Goal: Task Accomplishment & Management: Manage account settings

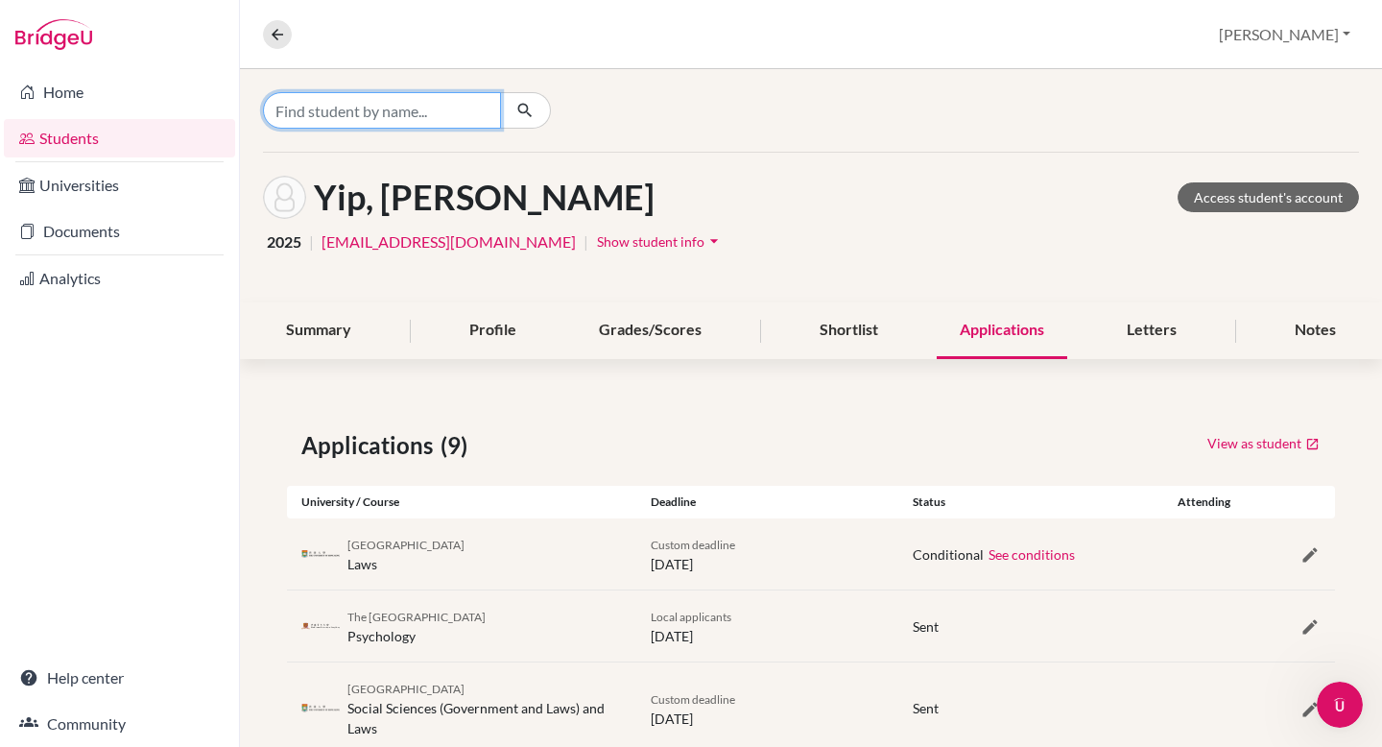
click at [426, 107] on input "Find student by name..." at bounding box center [382, 110] width 238 height 36
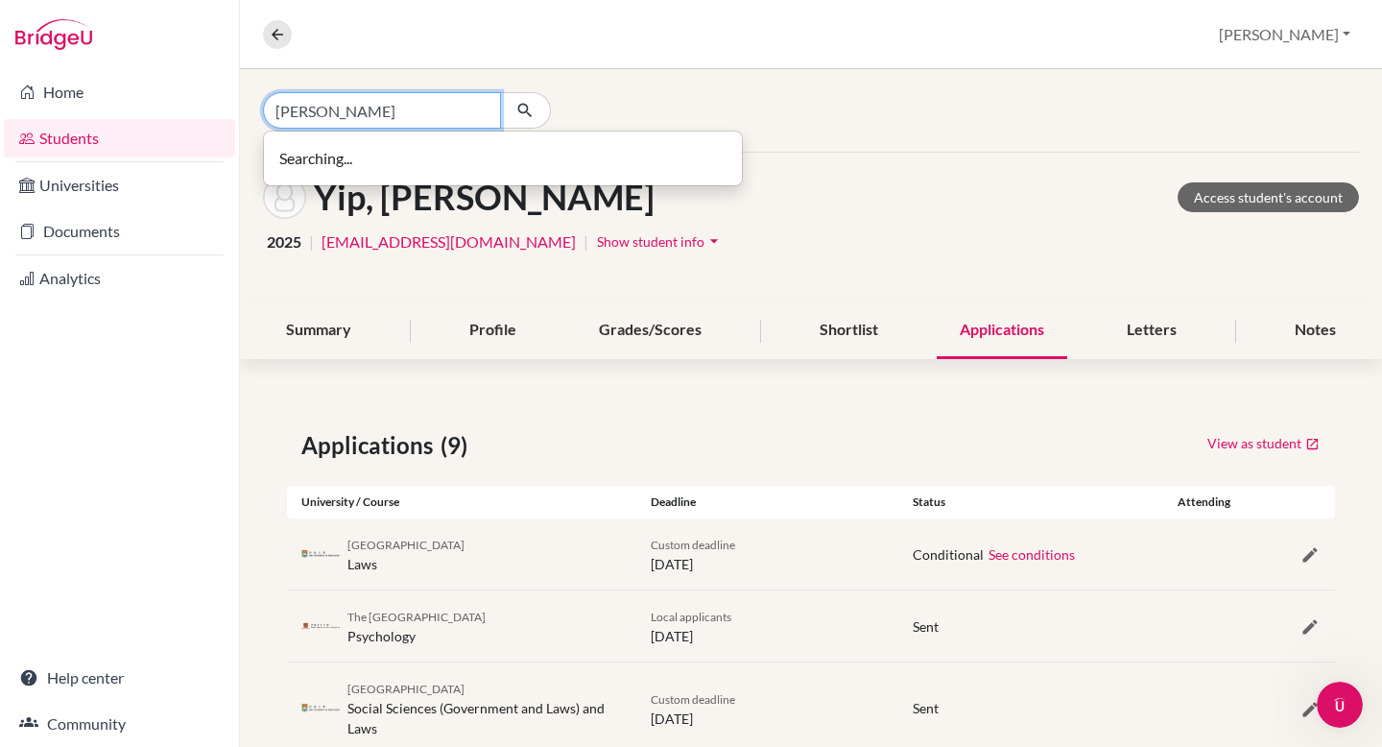
type input "[PERSON_NAME]"
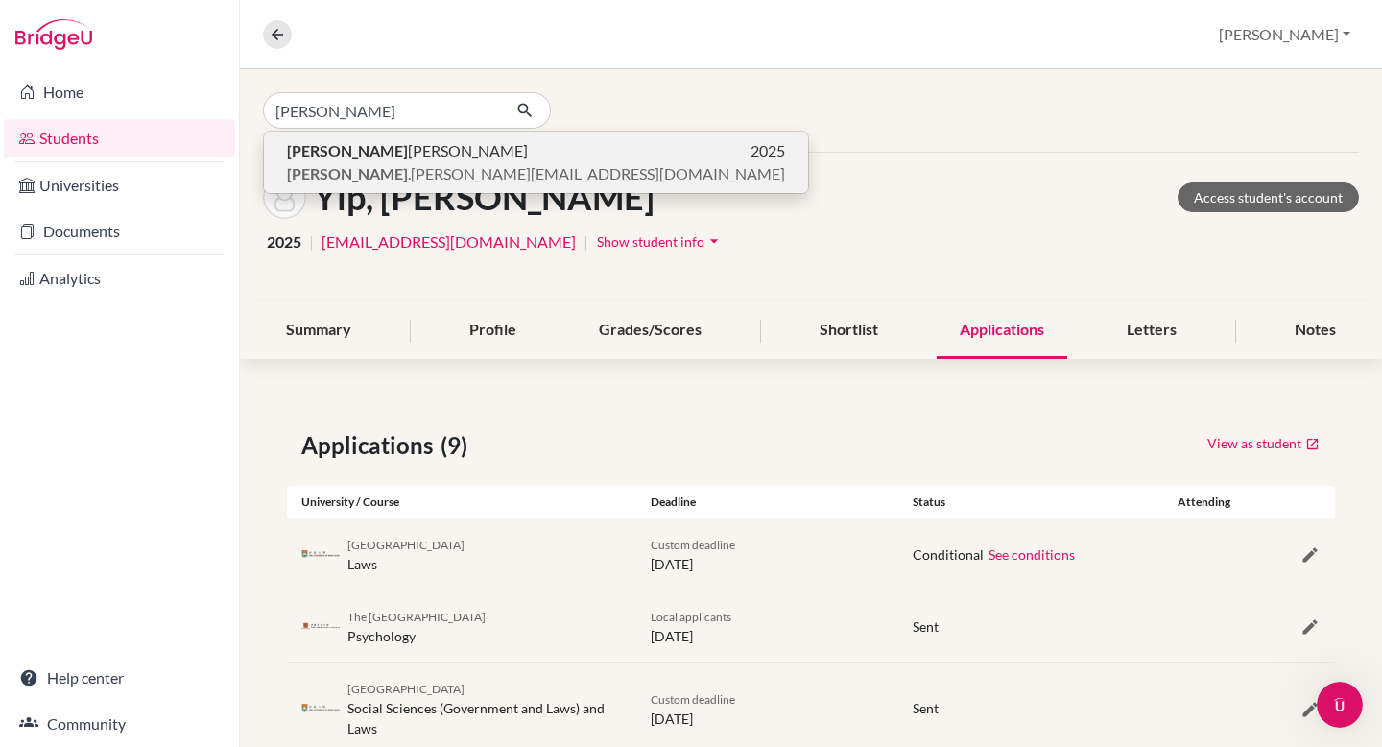
click at [342, 154] on span "[PERSON_NAME]" at bounding box center [407, 150] width 241 height 23
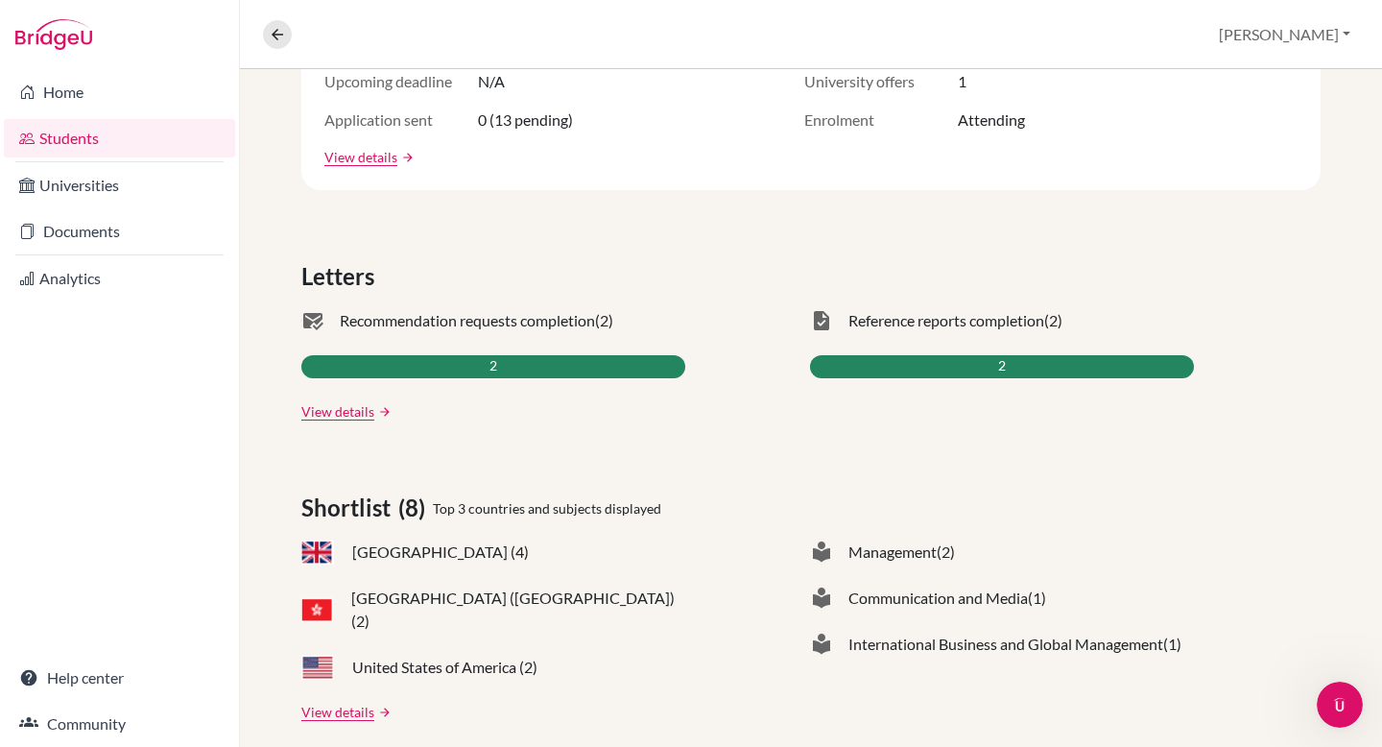
scroll to position [178, 0]
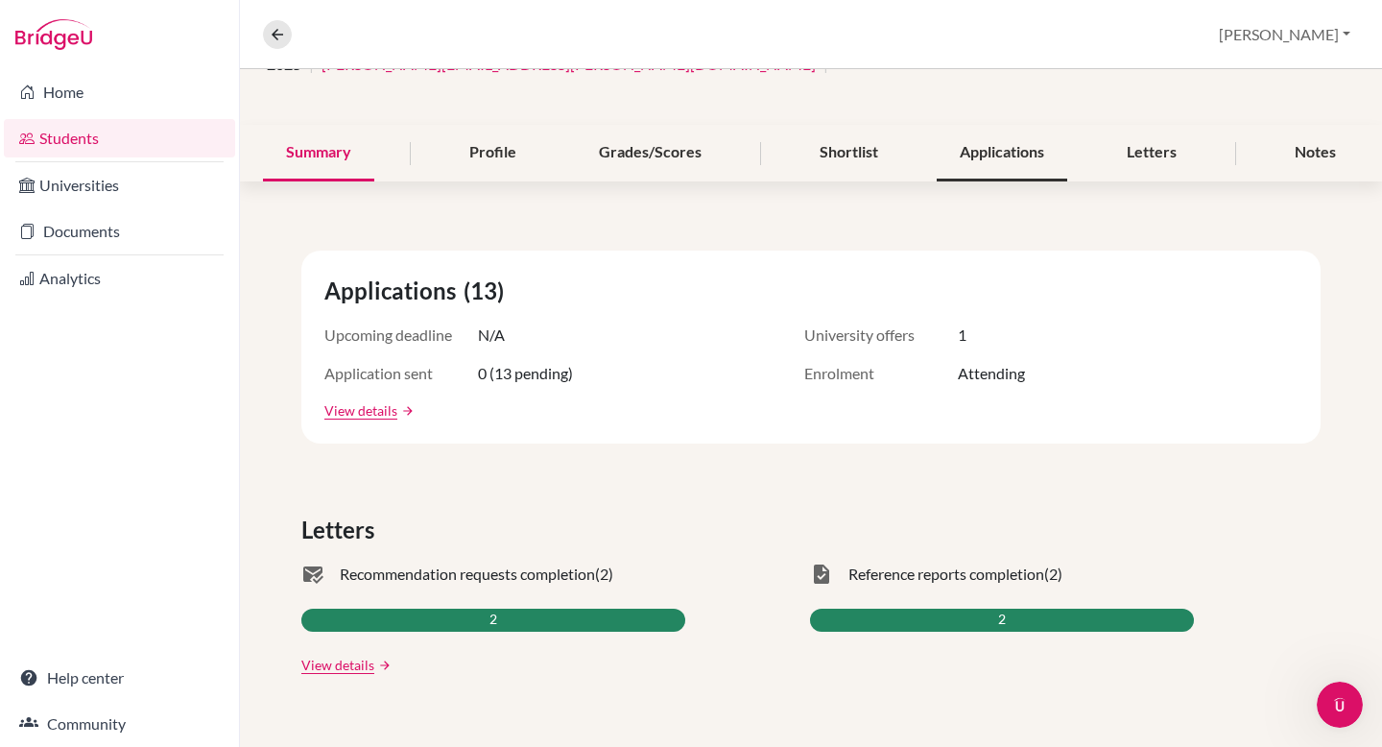
click at [1023, 147] on div "Applications" at bounding box center [1002, 153] width 131 height 57
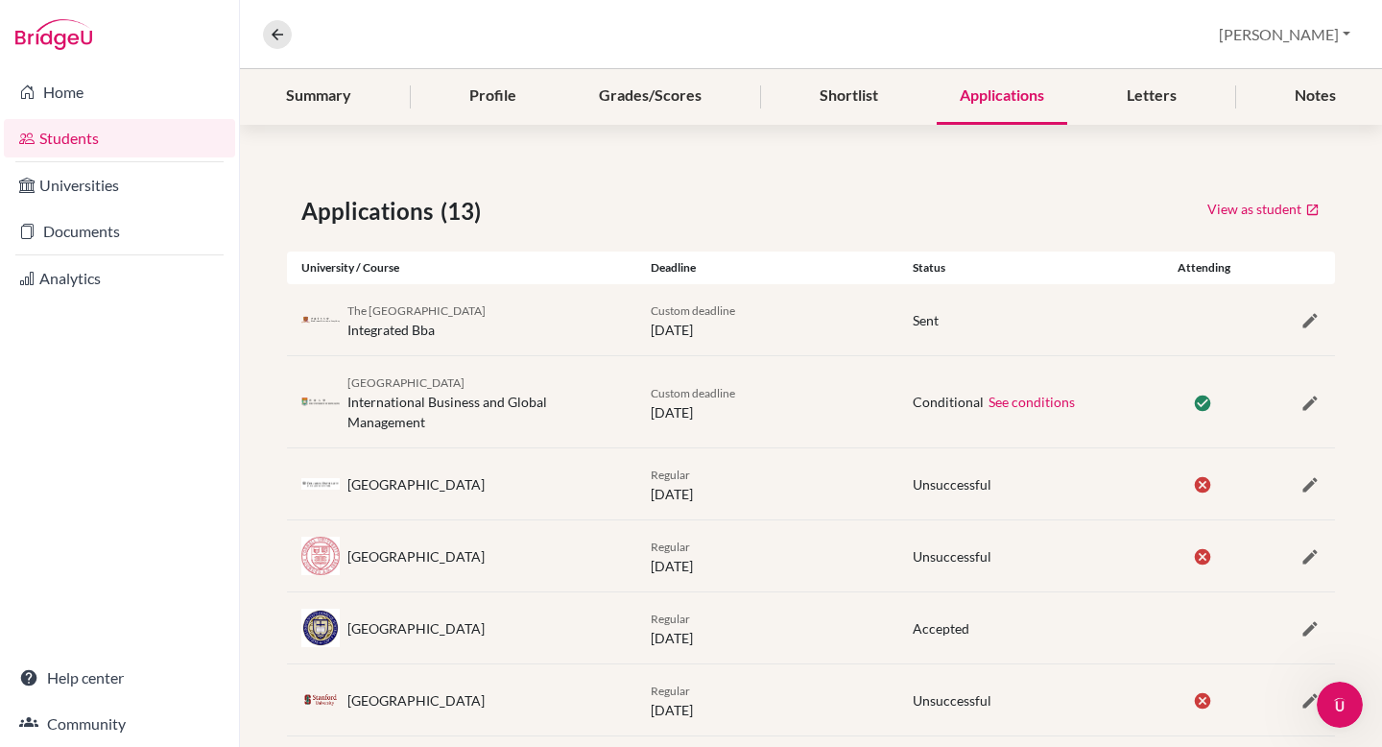
scroll to position [236, 0]
click at [1311, 399] on icon "button" at bounding box center [1309, 401] width 19 height 19
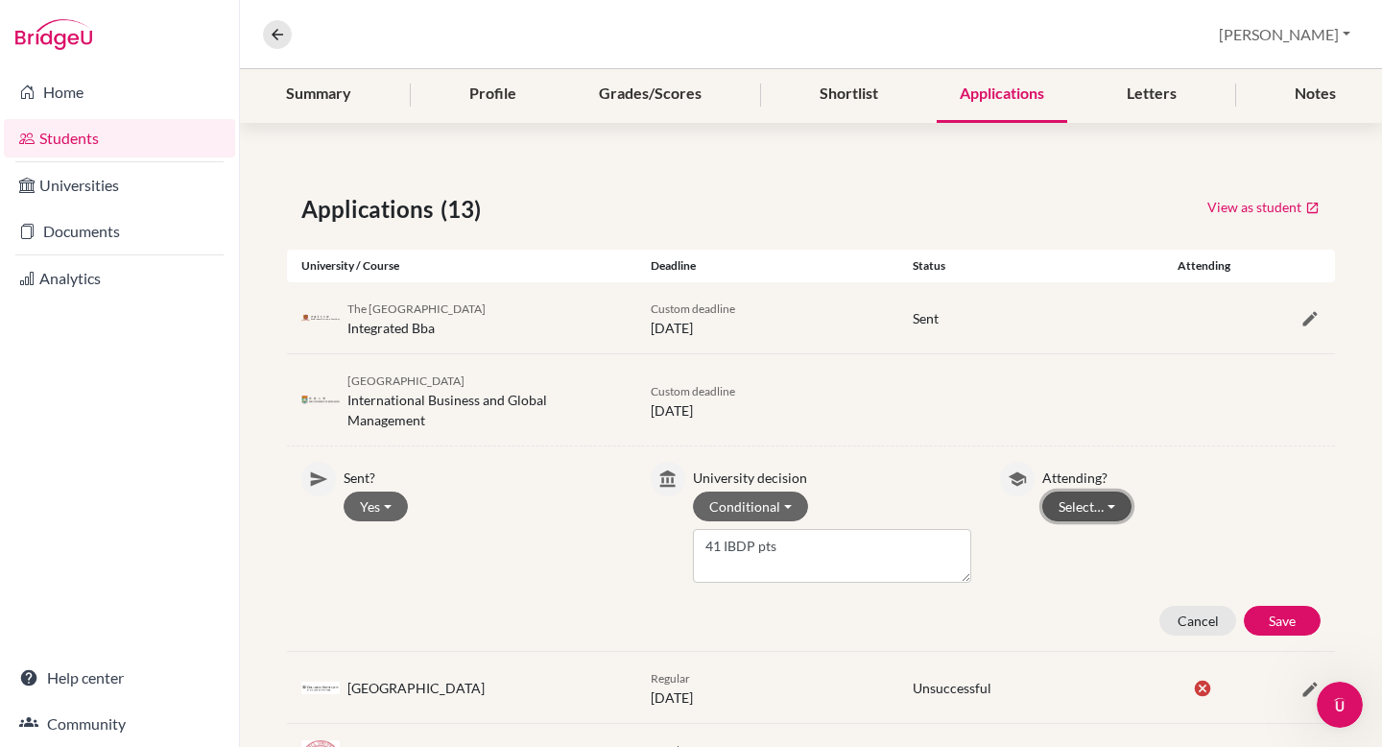
click at [1100, 505] on button "Select…" at bounding box center [1086, 506] width 89 height 30
click at [1100, 574] on button "Not attending" at bounding box center [1119, 577] width 152 height 31
click at [1297, 623] on button "Save" at bounding box center [1282, 621] width 77 height 30
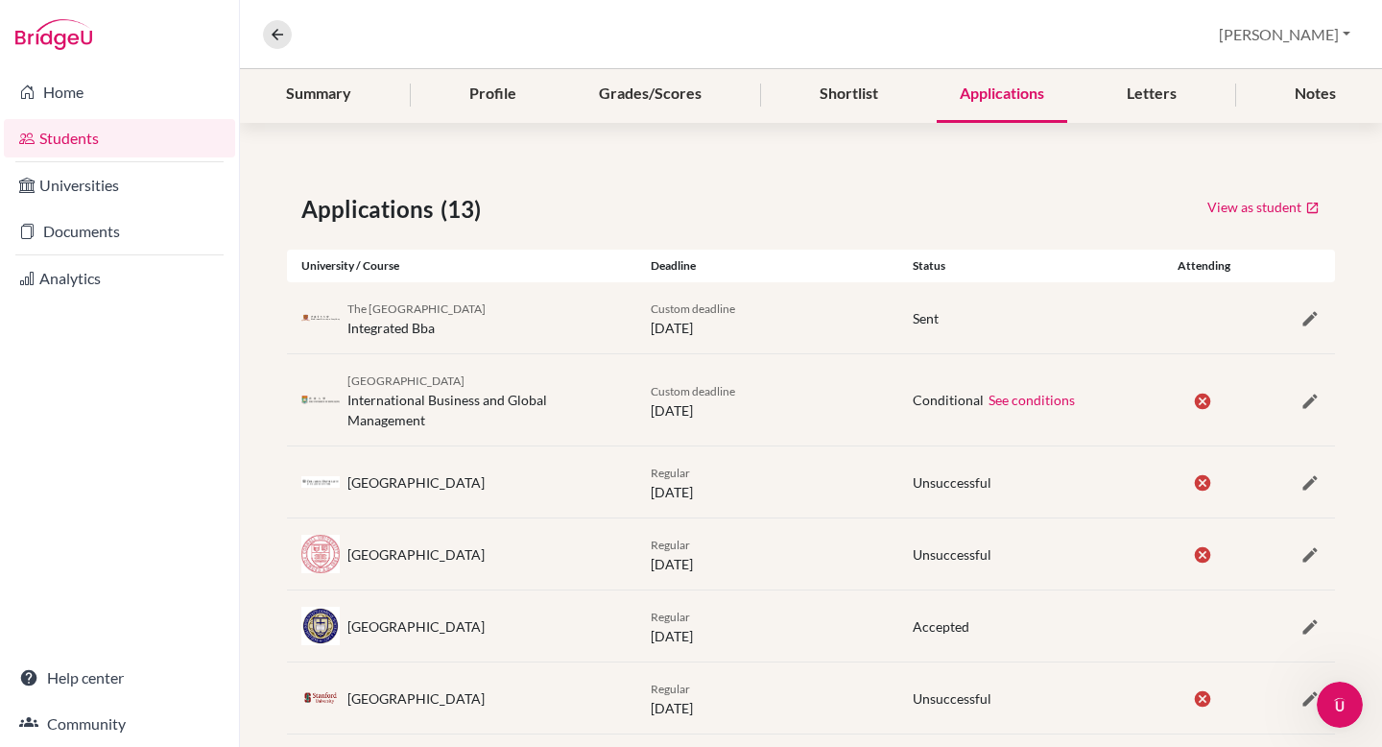
scroll to position [0, 0]
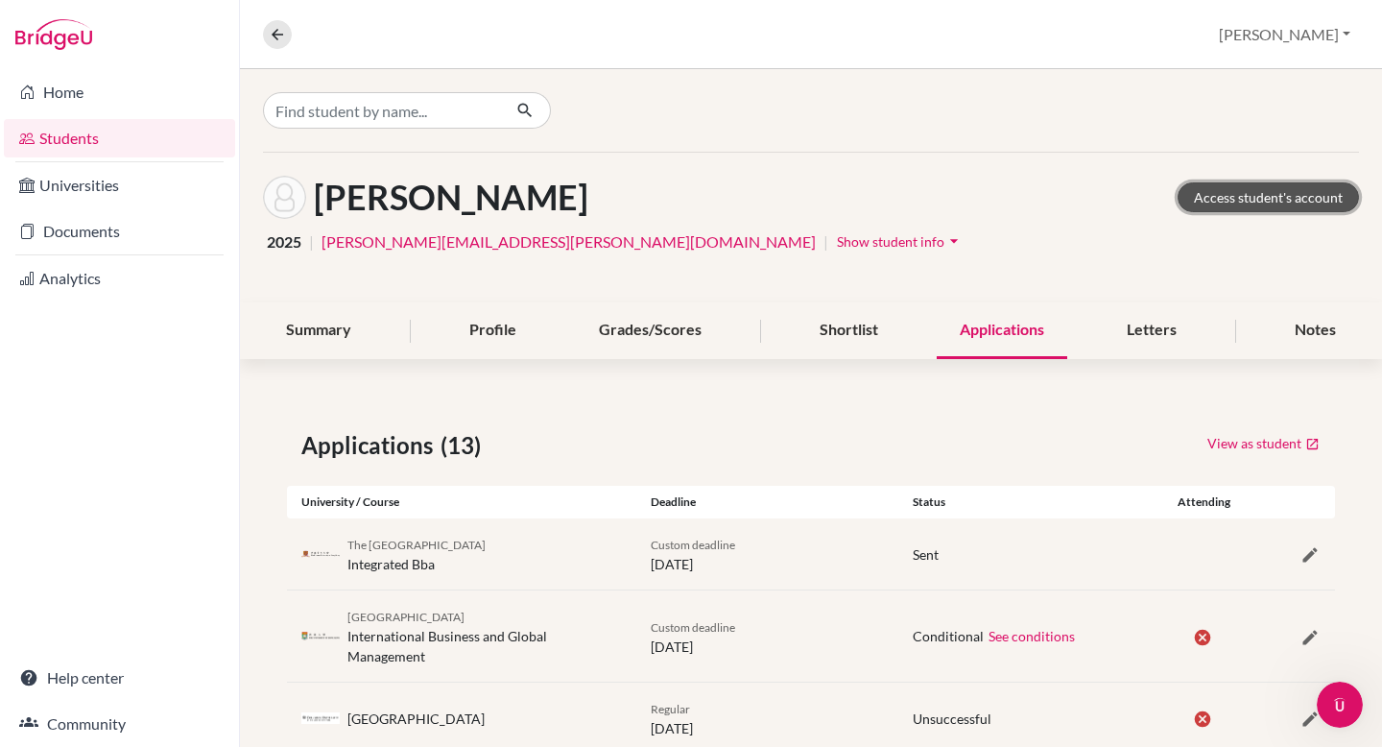
click at [1248, 199] on link "Access student's account" at bounding box center [1267, 197] width 181 height 30
